Goal: Information Seeking & Learning: Learn about a topic

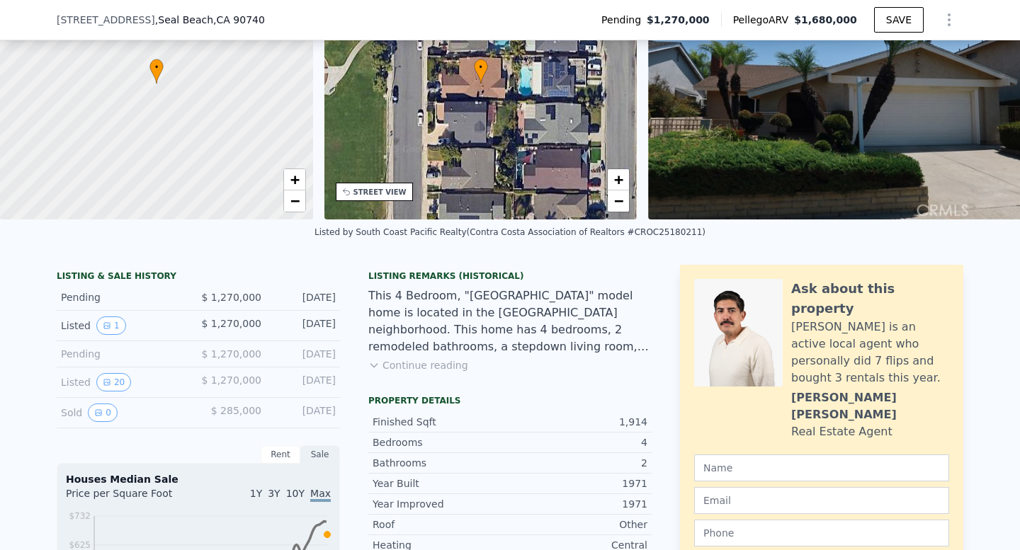
scroll to position [5, 0]
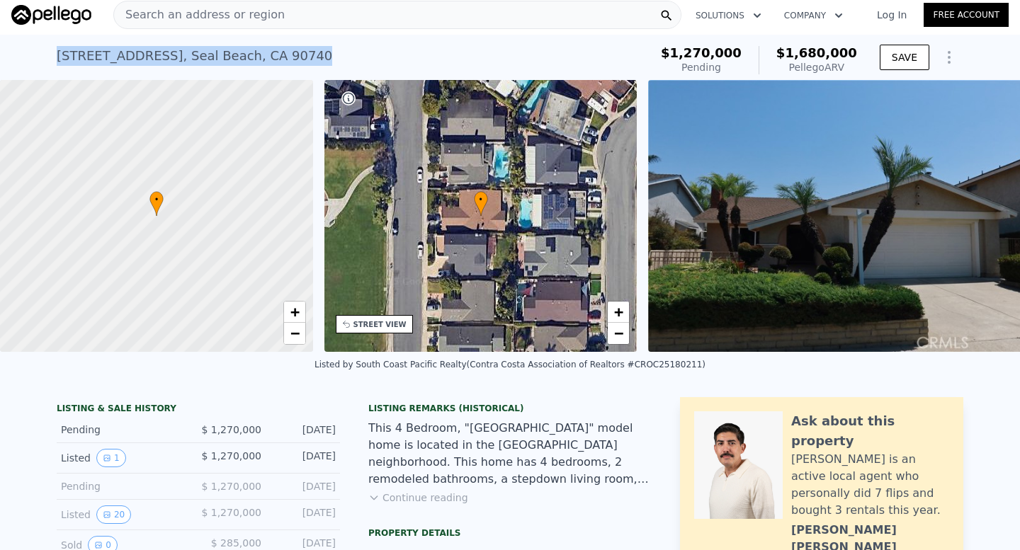
drag, startPoint x: 21, startPoint y: 50, endPoint x: 284, endPoint y: 47, distance: 263.5
click at [284, 47] on div "3550 Bluebell St , Seal Beach , CA 90740 Pending from $1.270m (~ARV $1.680m ) $…" at bounding box center [510, 57] width 1020 height 45
copy div "3550 Bluebell St , Seal Beach , CA 90740"
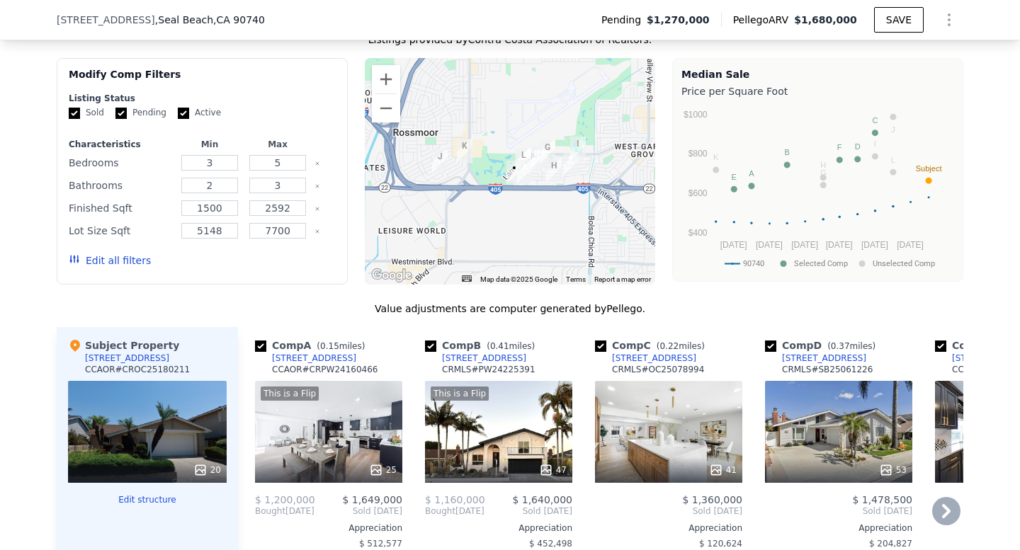
scroll to position [1248, 0]
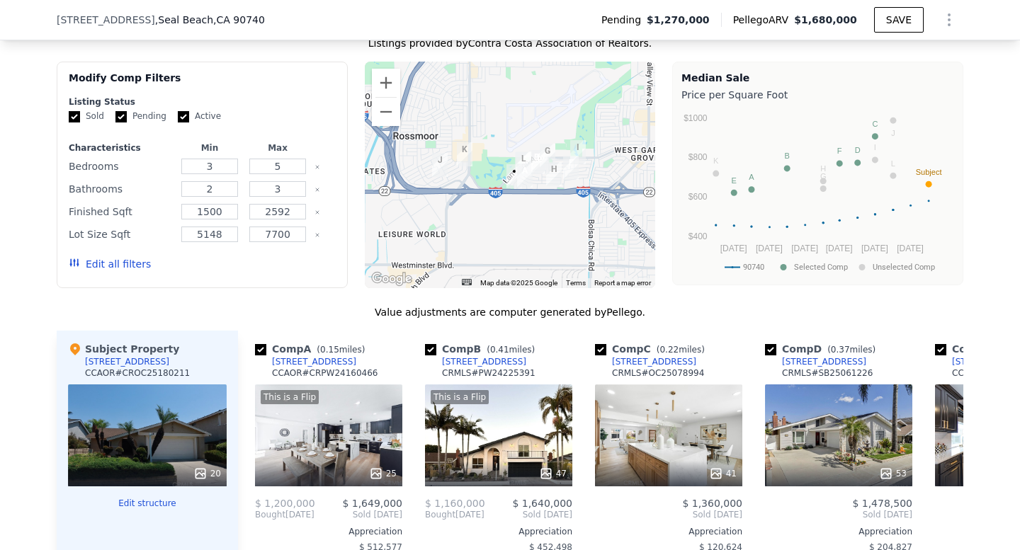
click at [471, 206] on div at bounding box center [510, 175] width 291 height 227
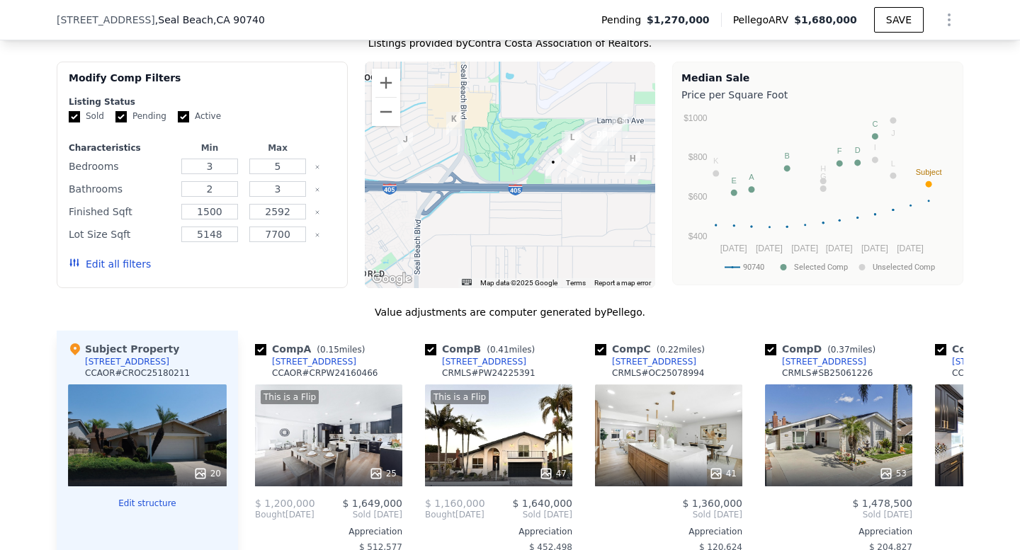
click at [539, 212] on div at bounding box center [510, 175] width 291 height 227
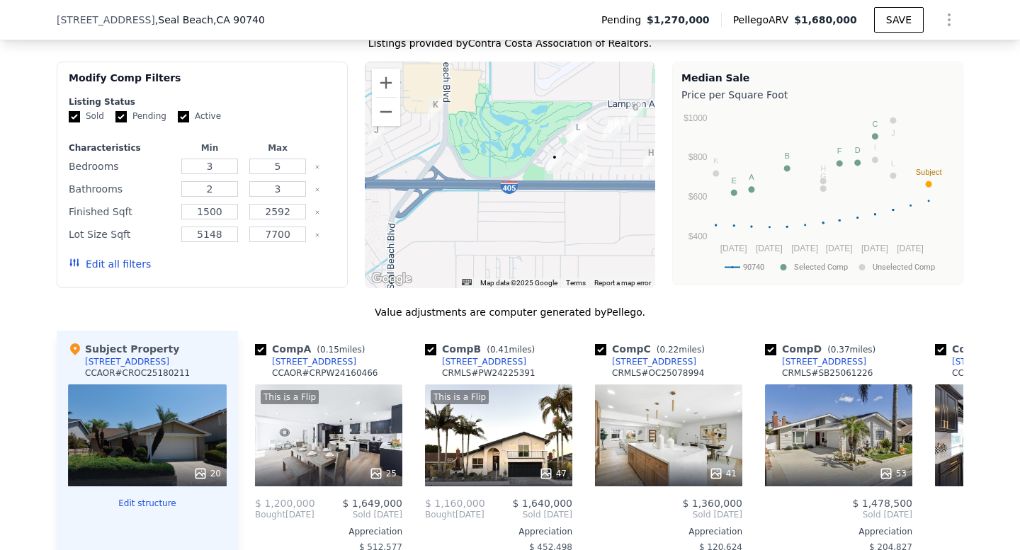
click at [539, 212] on div at bounding box center [510, 175] width 291 height 227
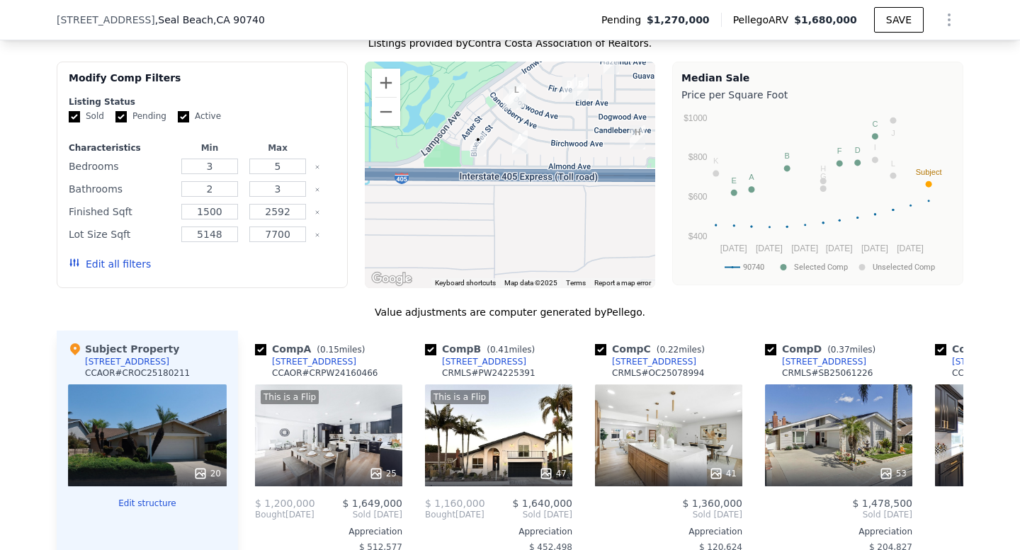
drag, startPoint x: 604, startPoint y: 182, endPoint x: 483, endPoint y: 181, distance: 121.1
click at [483, 182] on div at bounding box center [510, 175] width 291 height 227
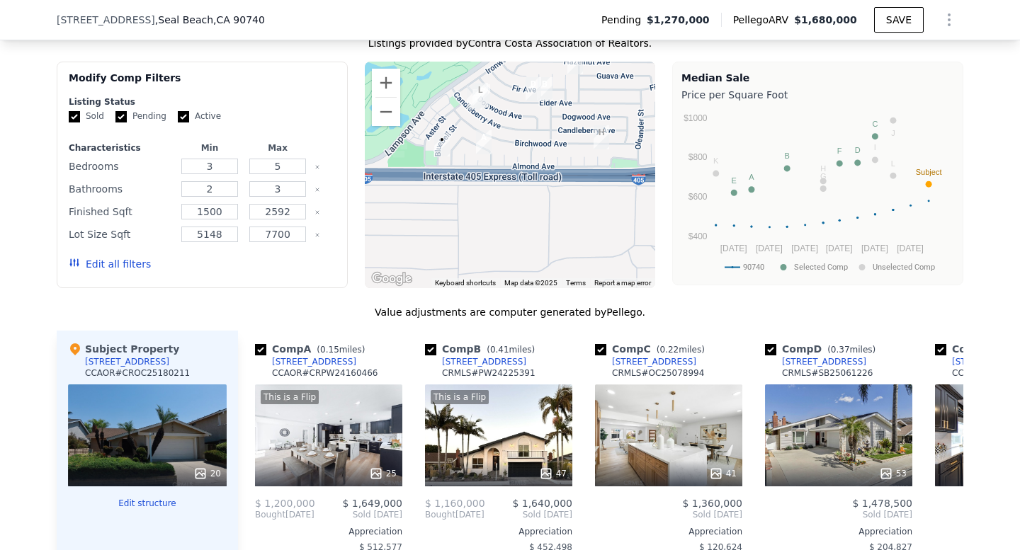
drag, startPoint x: 511, startPoint y: 154, endPoint x: 514, endPoint y: 166, distance: 12.2
click at [513, 166] on div at bounding box center [510, 175] width 291 height 227
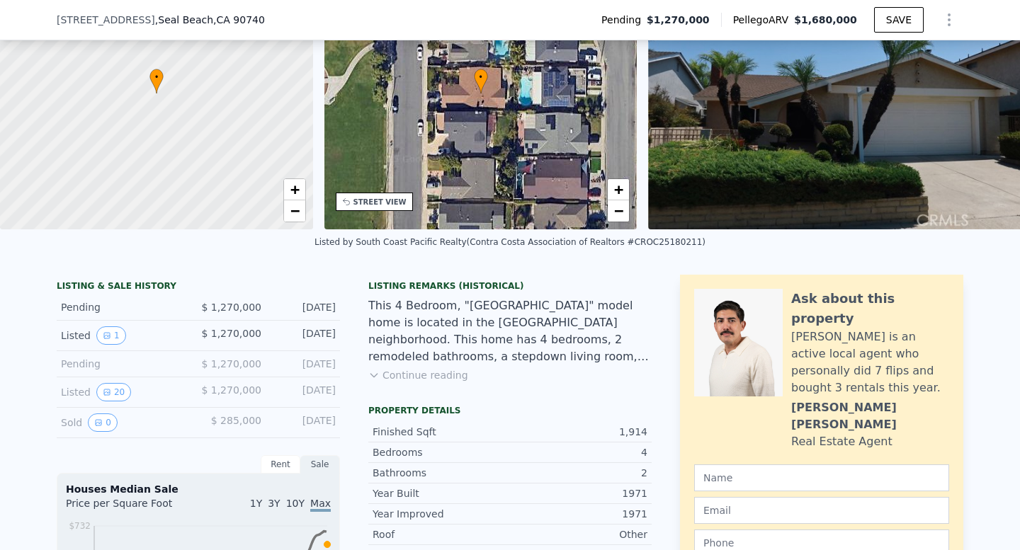
scroll to position [0, 0]
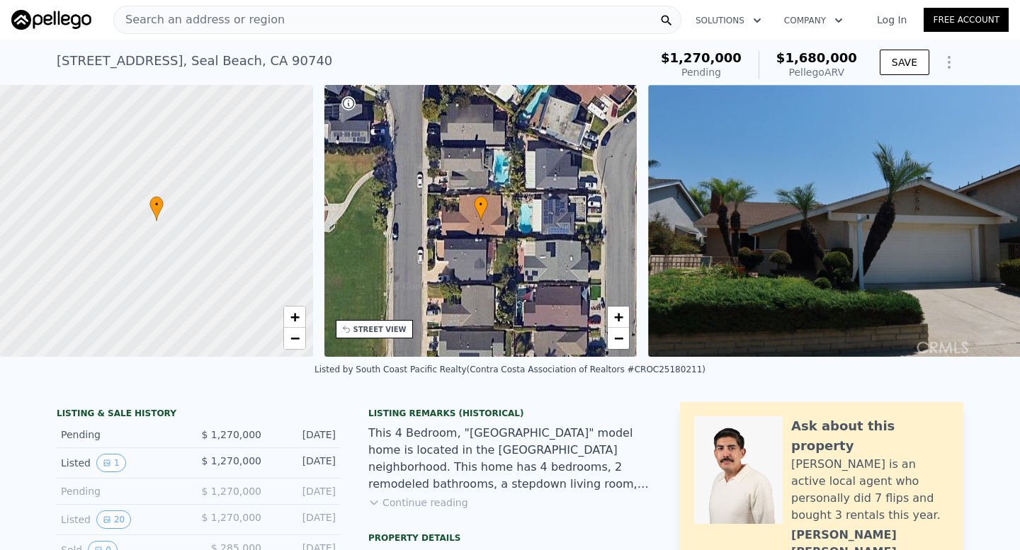
click at [883, 276] on img at bounding box center [852, 221] width 408 height 272
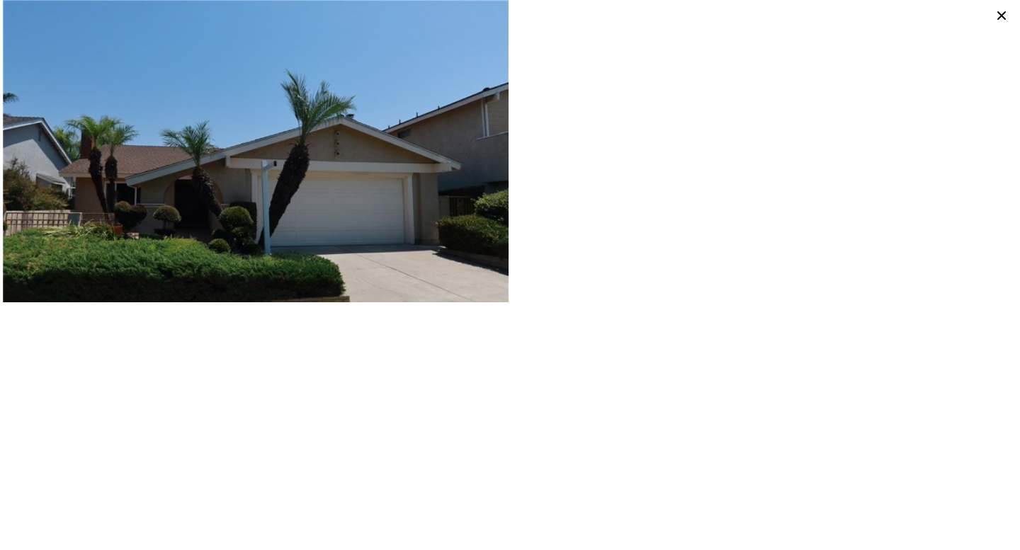
click at [340, 175] on img at bounding box center [256, 168] width 506 height 337
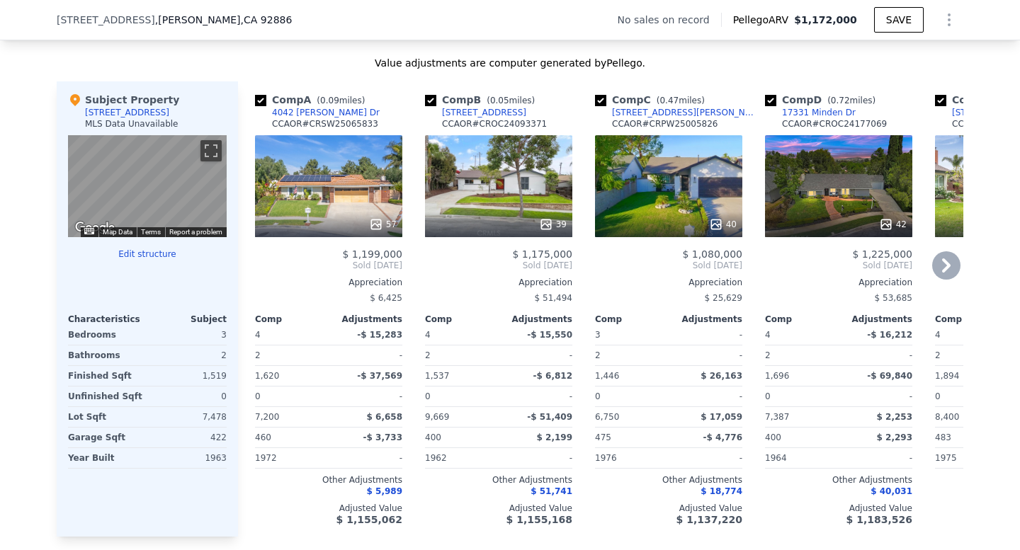
scroll to position [1325, 0]
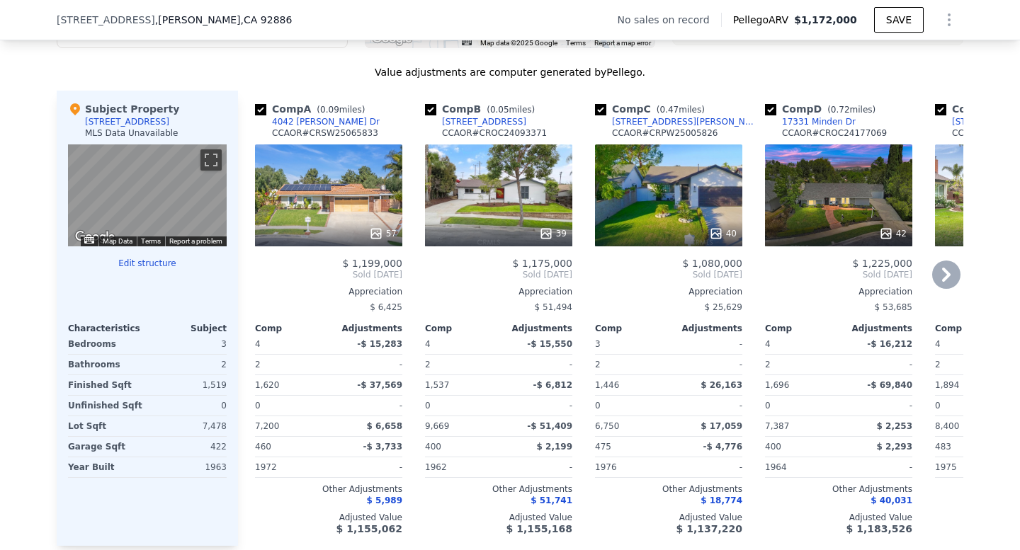
click at [485, 214] on div "39" at bounding box center [498, 195] width 147 height 102
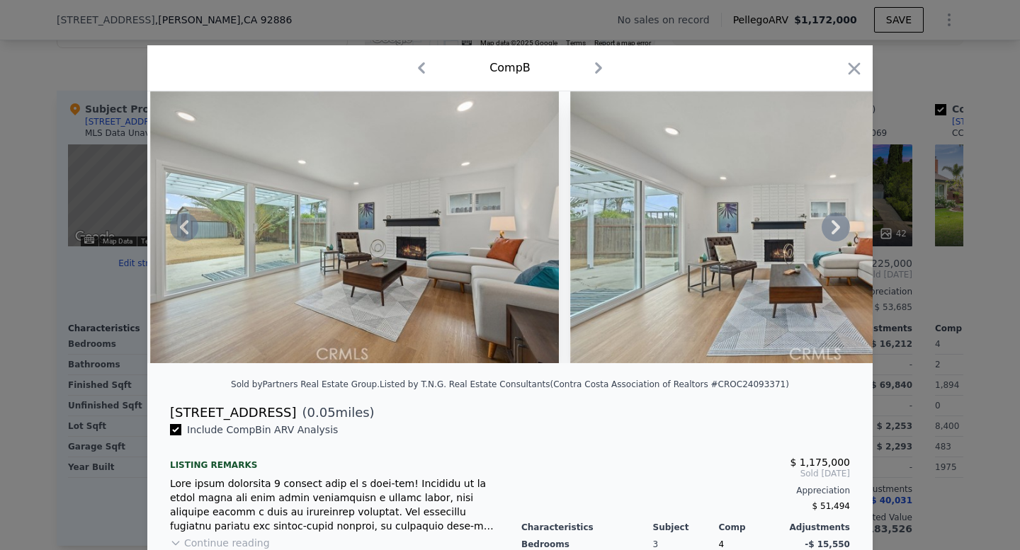
click at [836, 237] on icon at bounding box center [836, 227] width 28 height 28
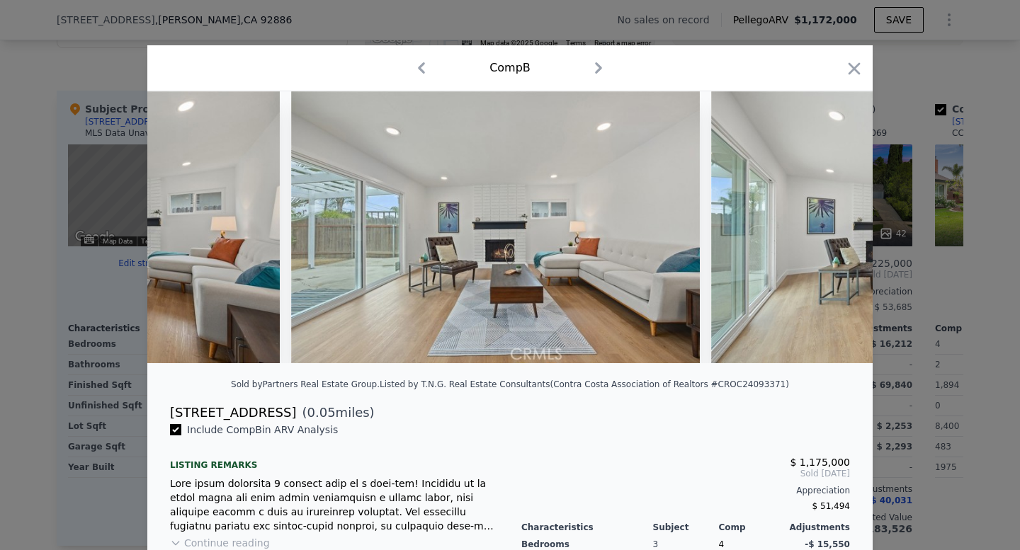
click at [836, 237] on img at bounding box center [915, 227] width 409 height 272
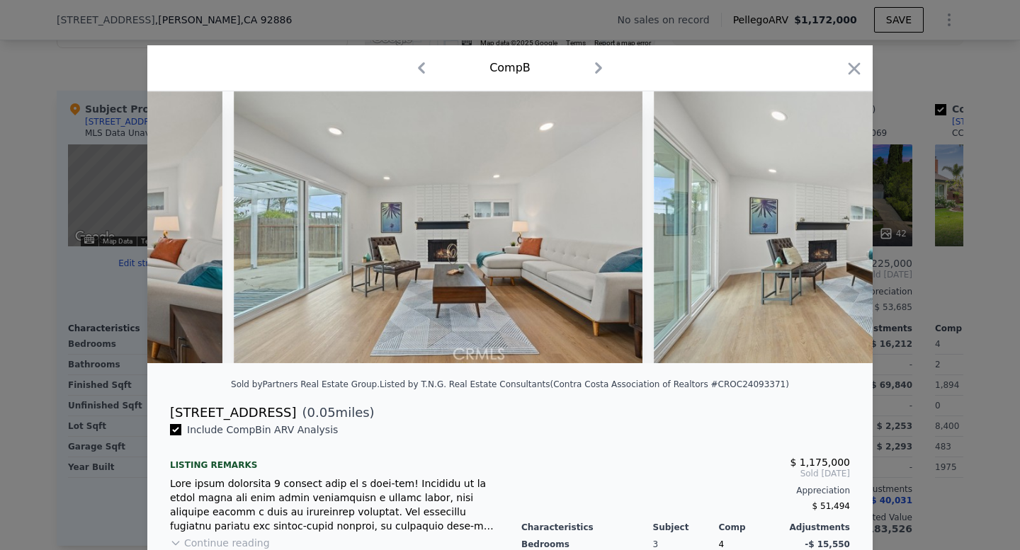
scroll to position [0, 2242]
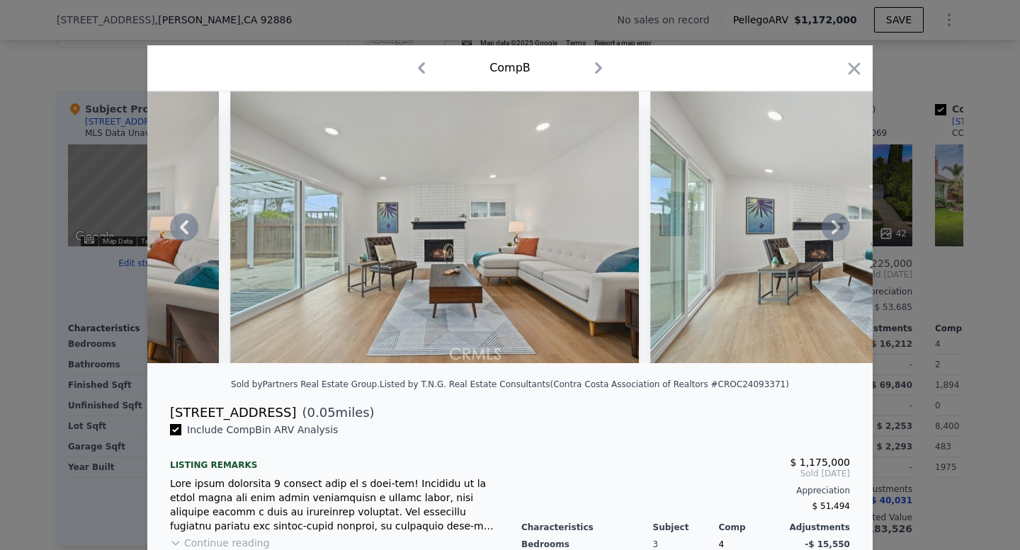
click at [750, 298] on img at bounding box center [854, 227] width 409 height 272
click at [949, 317] on div at bounding box center [510, 275] width 1020 height 550
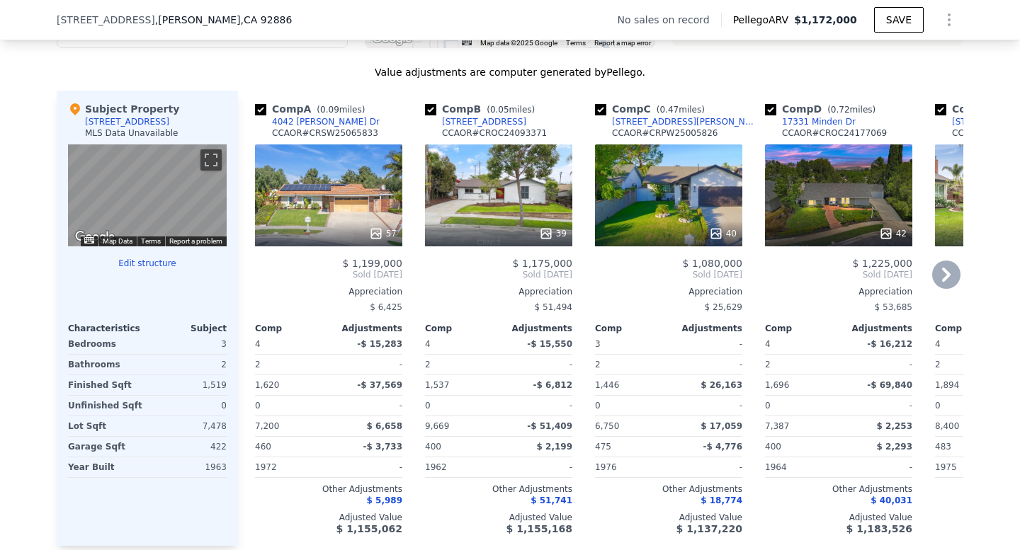
click at [526, 200] on div "39" at bounding box center [498, 195] width 147 height 102
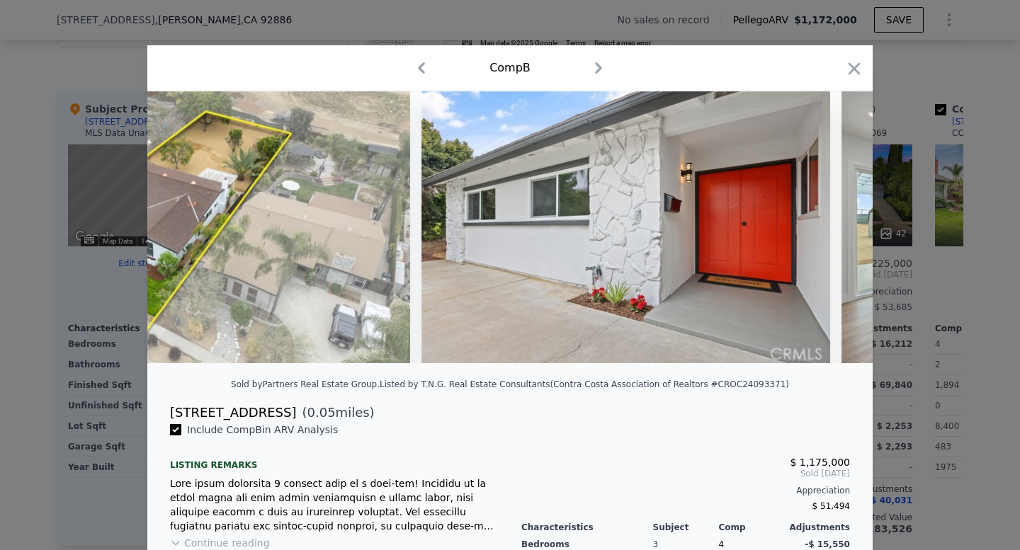
scroll to position [0, 1219]
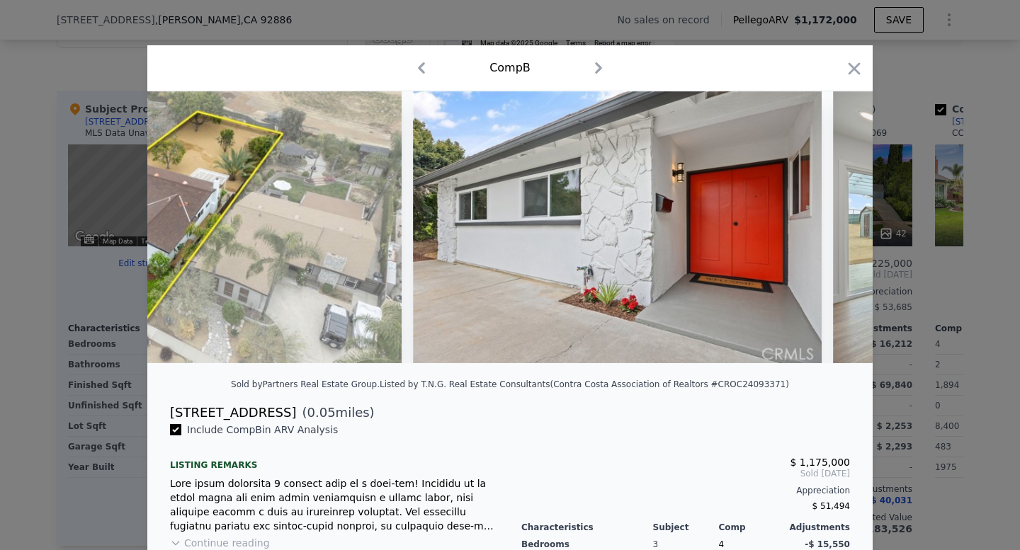
click at [846, 68] on icon "button" at bounding box center [854, 69] width 20 height 20
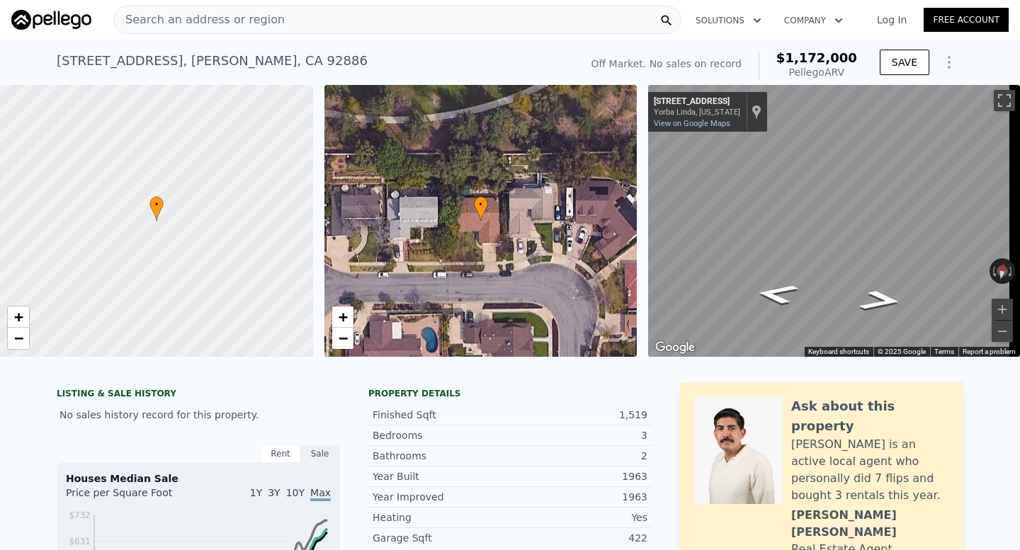
scroll to position [1, 0]
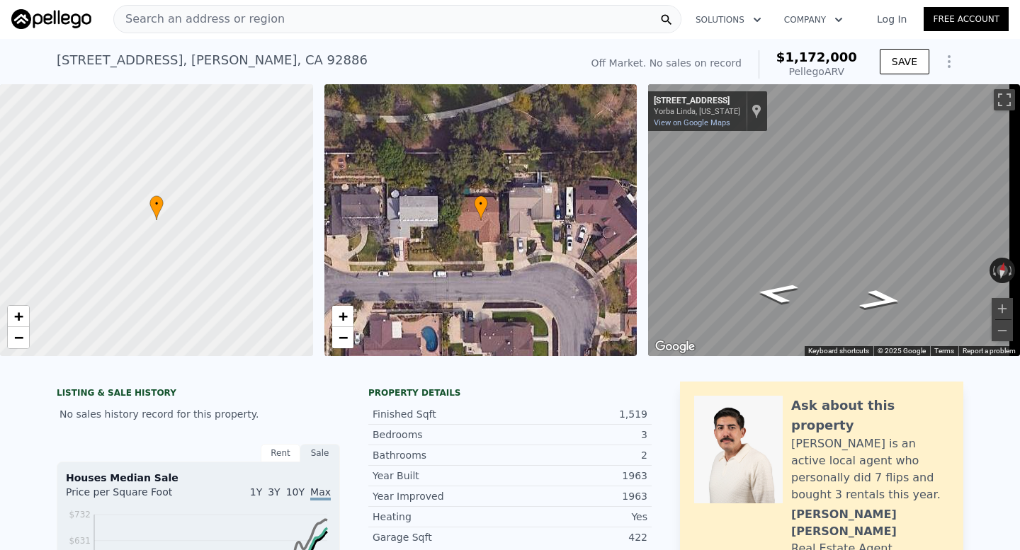
click at [237, 16] on span "Search an address or region" at bounding box center [199, 19] width 171 height 17
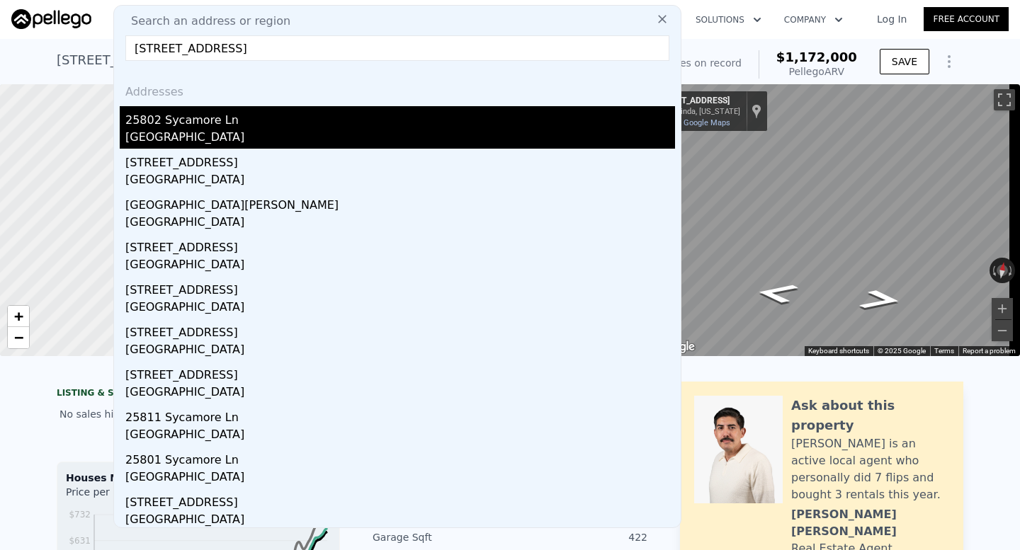
type input "[STREET_ADDRESS]"
click at [294, 118] on div "25802 Sycamore Ln" at bounding box center [400, 117] width 550 height 23
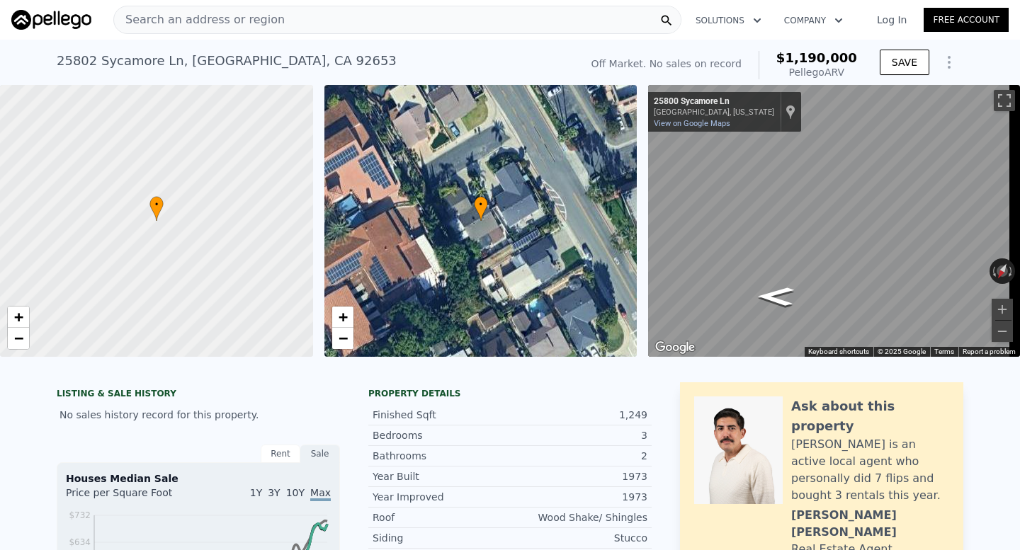
type input "1737"
checkbox input "true"
type input "$ 1,178,000"
